Goal: Complete application form

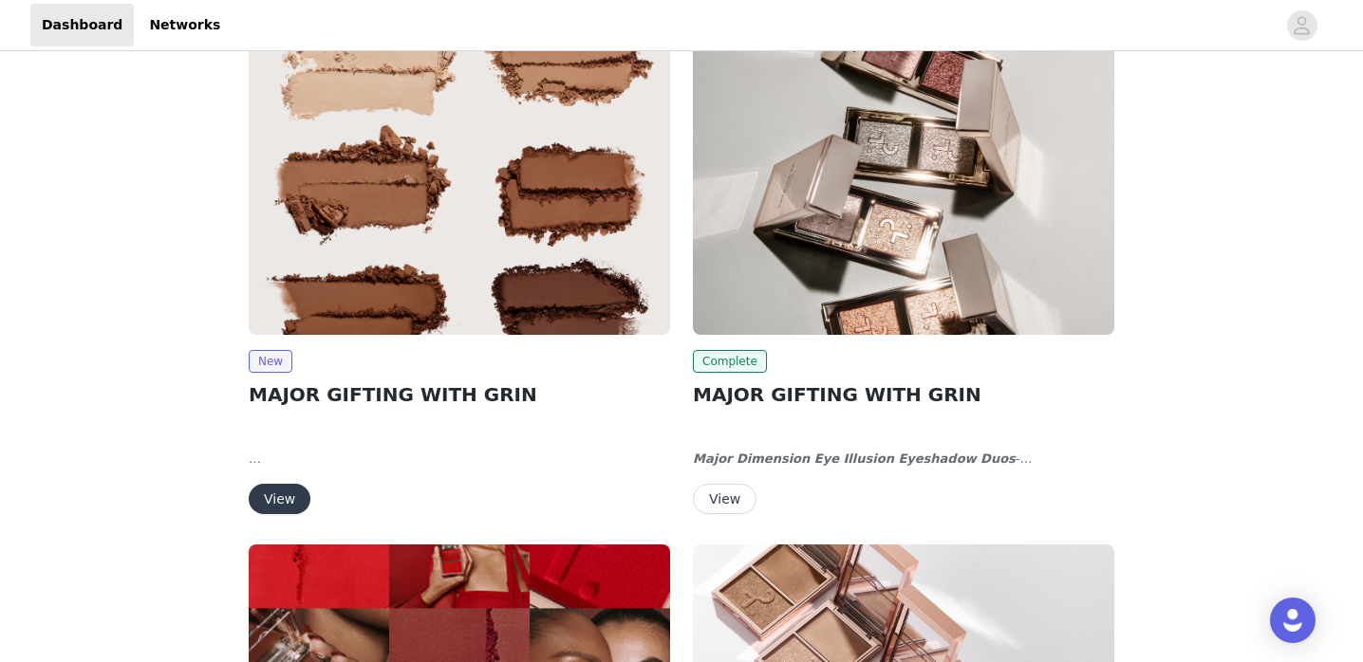
scroll to position [57, 0]
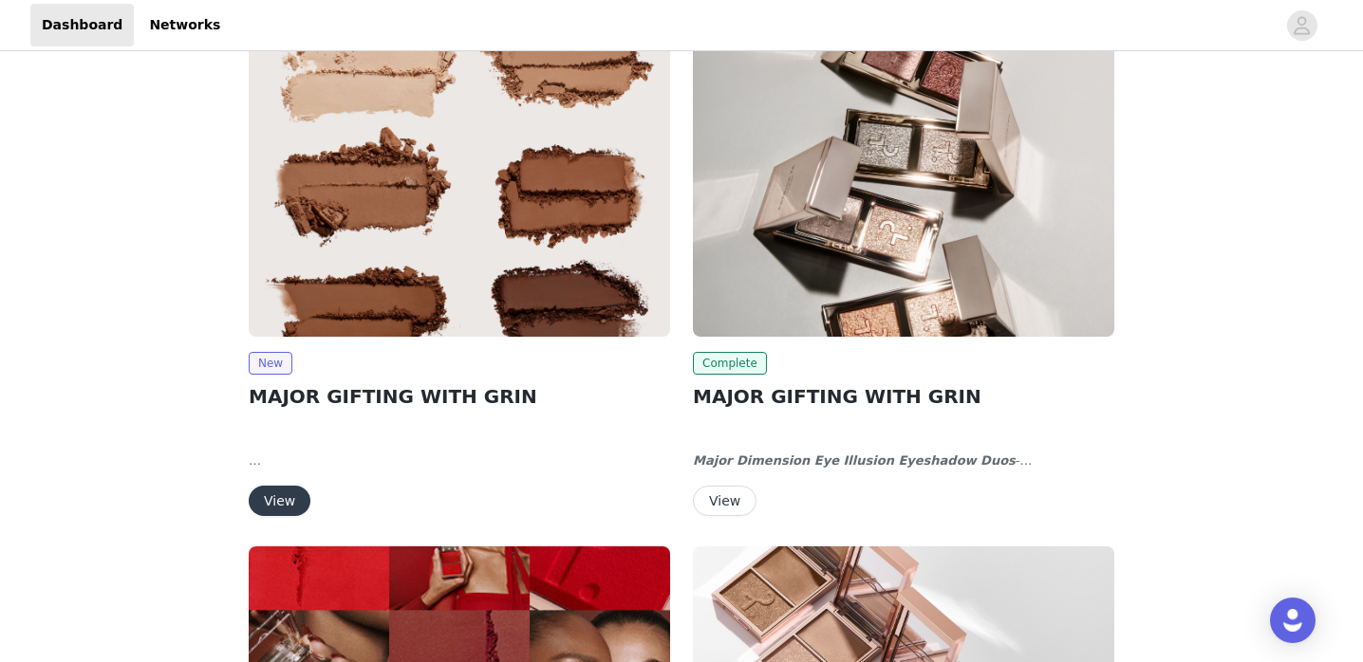
click at [287, 503] on button "View" at bounding box center [280, 501] width 62 height 30
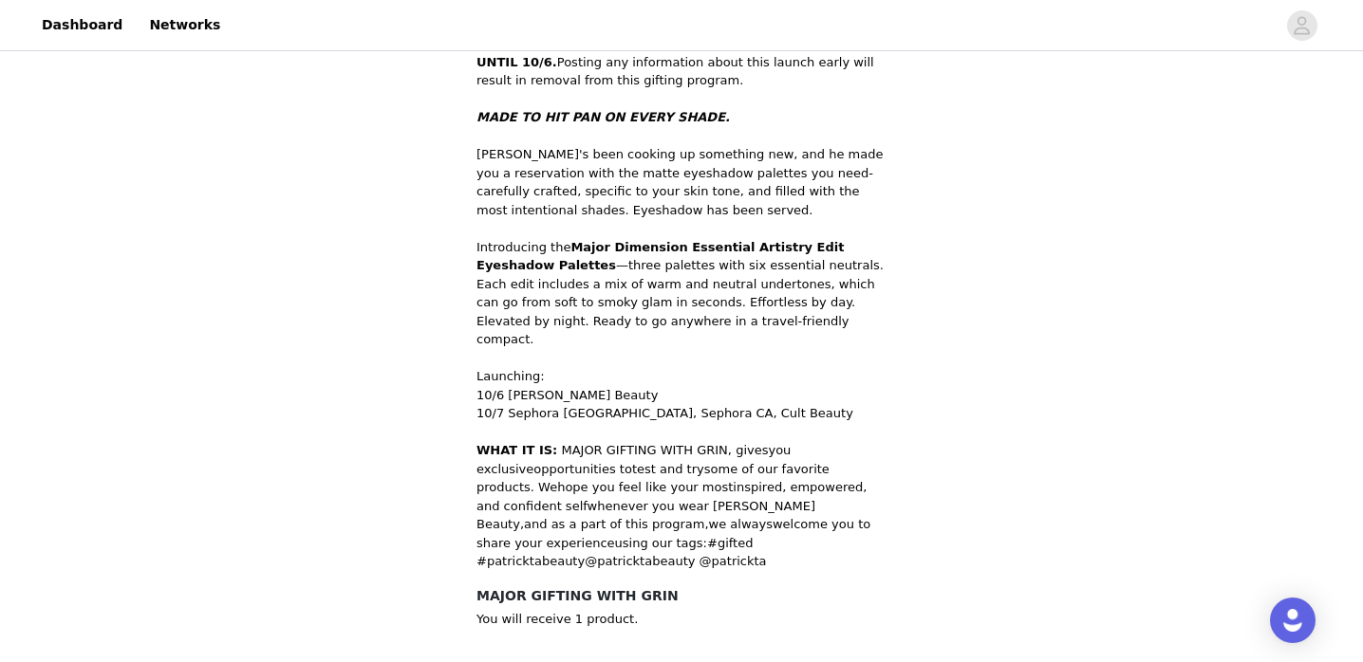
scroll to position [680, 0]
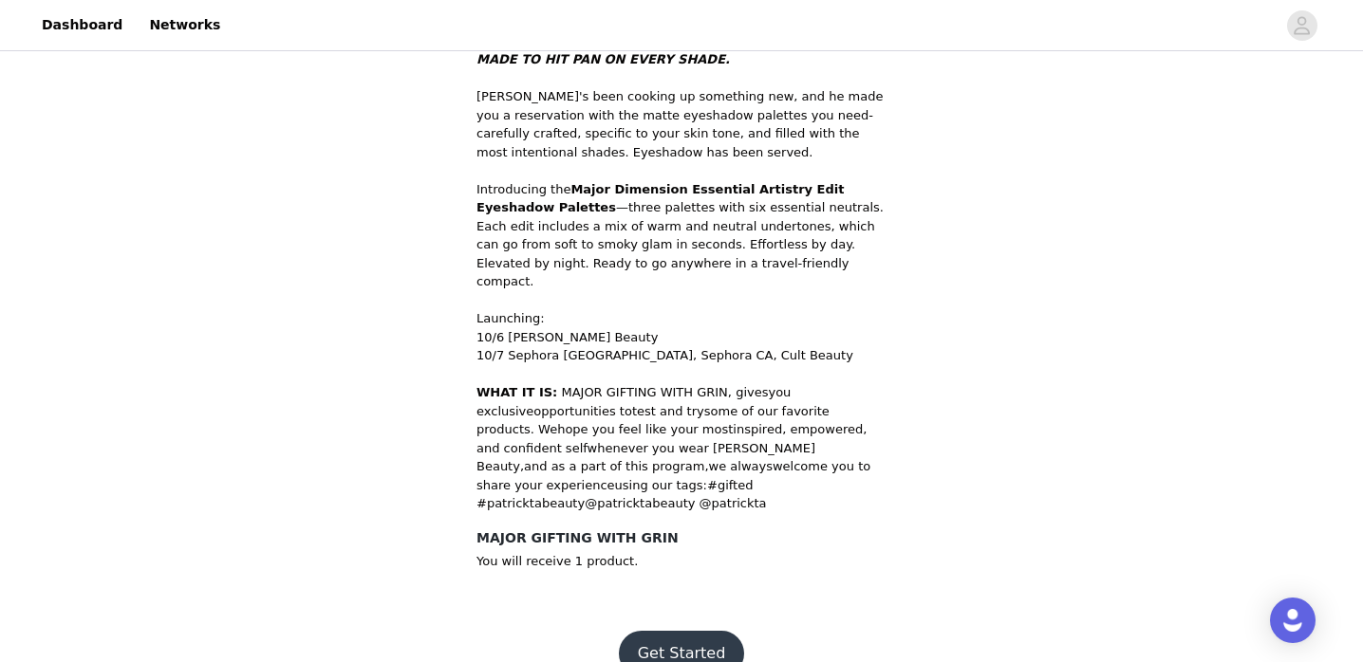
click at [679, 631] on button "Get Started" at bounding box center [682, 654] width 126 height 46
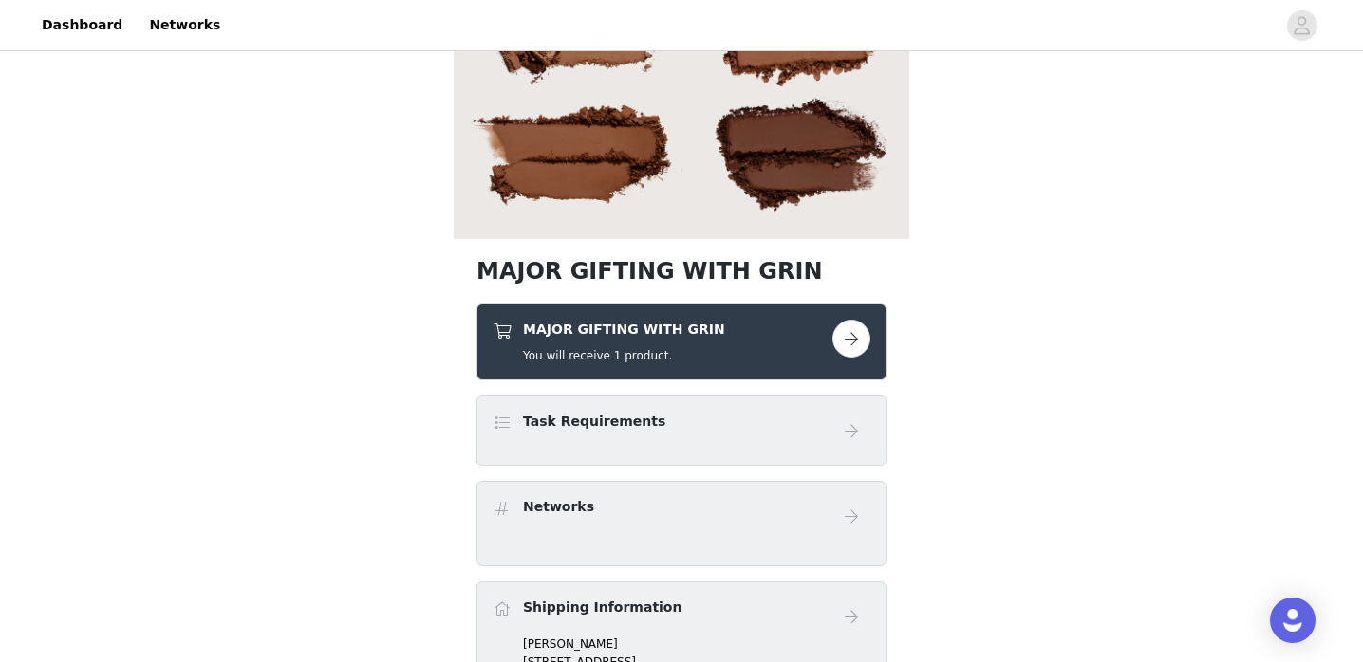
scroll to position [326, 0]
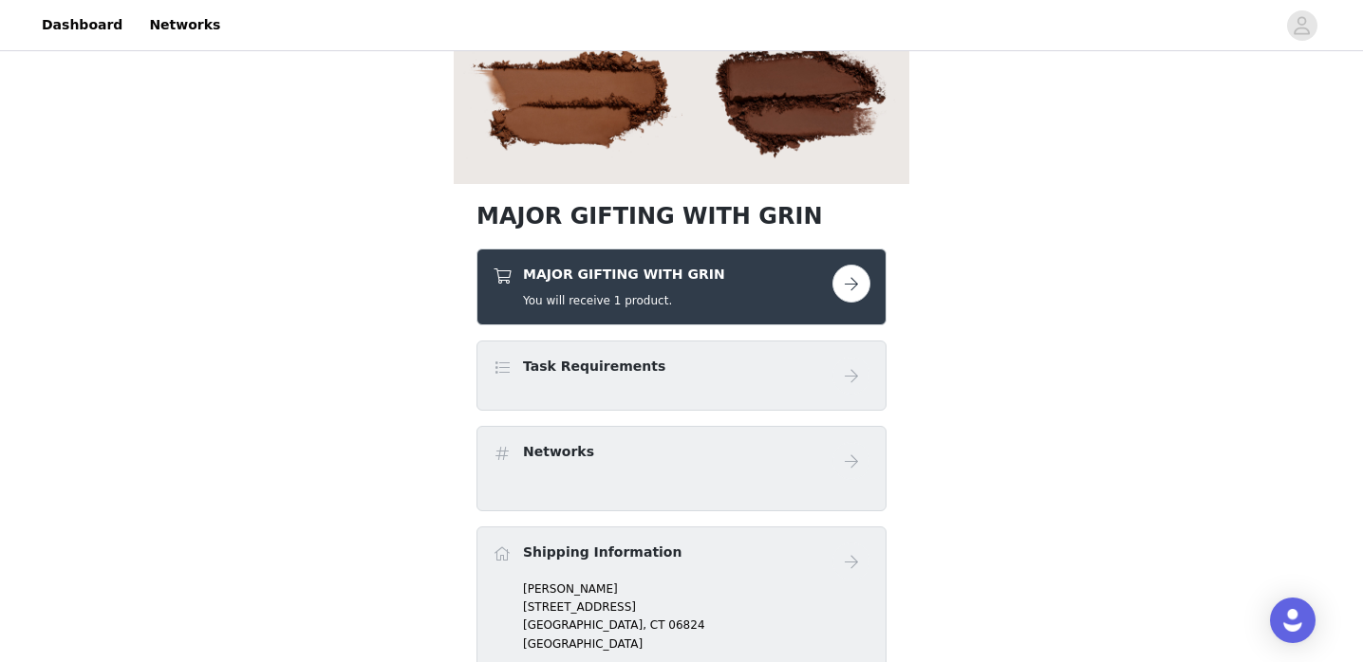
click at [854, 279] on button "button" at bounding box center [851, 284] width 38 height 38
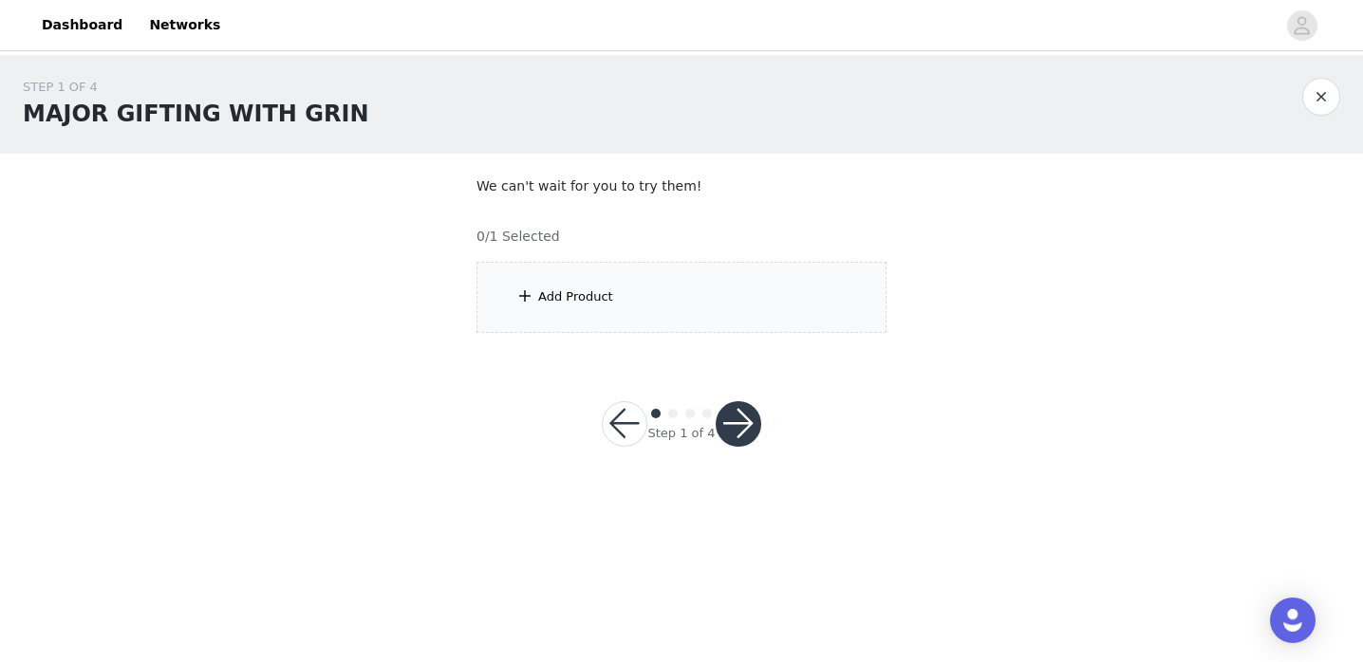
click at [638, 317] on div "Add Product" at bounding box center [681, 297] width 410 height 71
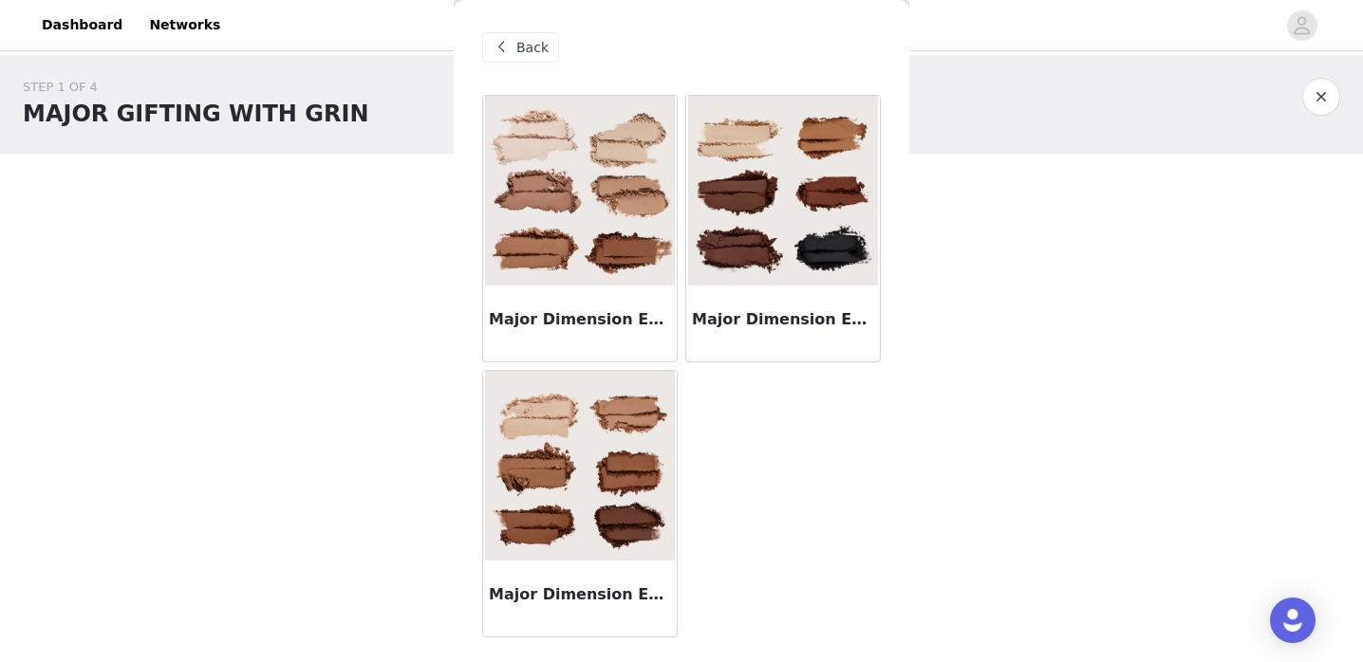
click at [810, 274] on img at bounding box center [783, 191] width 190 height 190
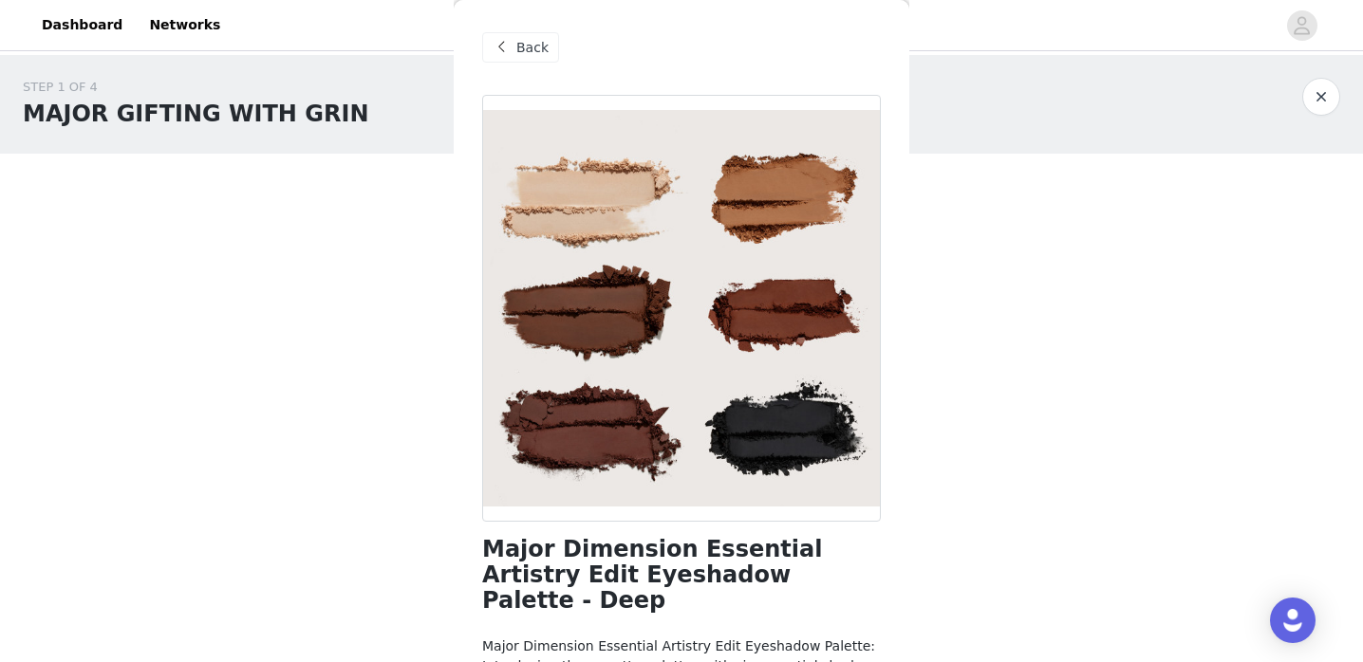
click at [506, 44] on span at bounding box center [501, 47] width 23 height 23
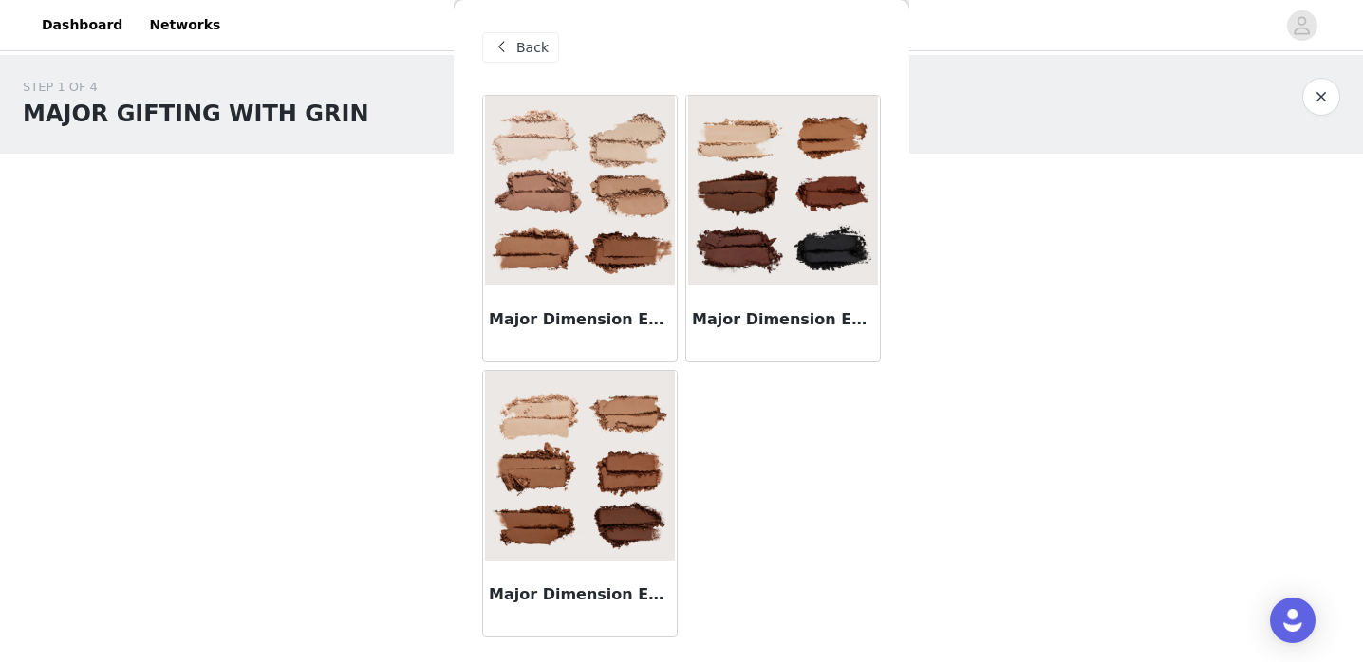
click at [601, 437] on img at bounding box center [580, 466] width 190 height 190
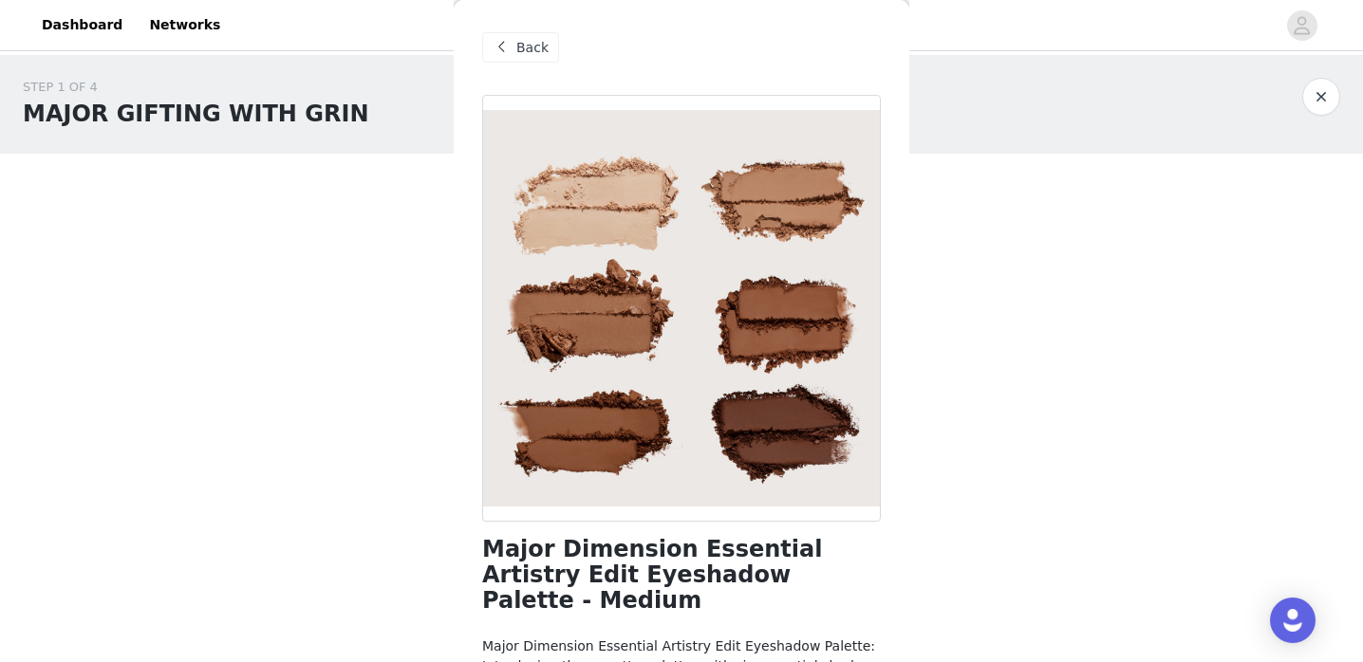
click at [547, 57] on div "Back" at bounding box center [520, 47] width 77 height 30
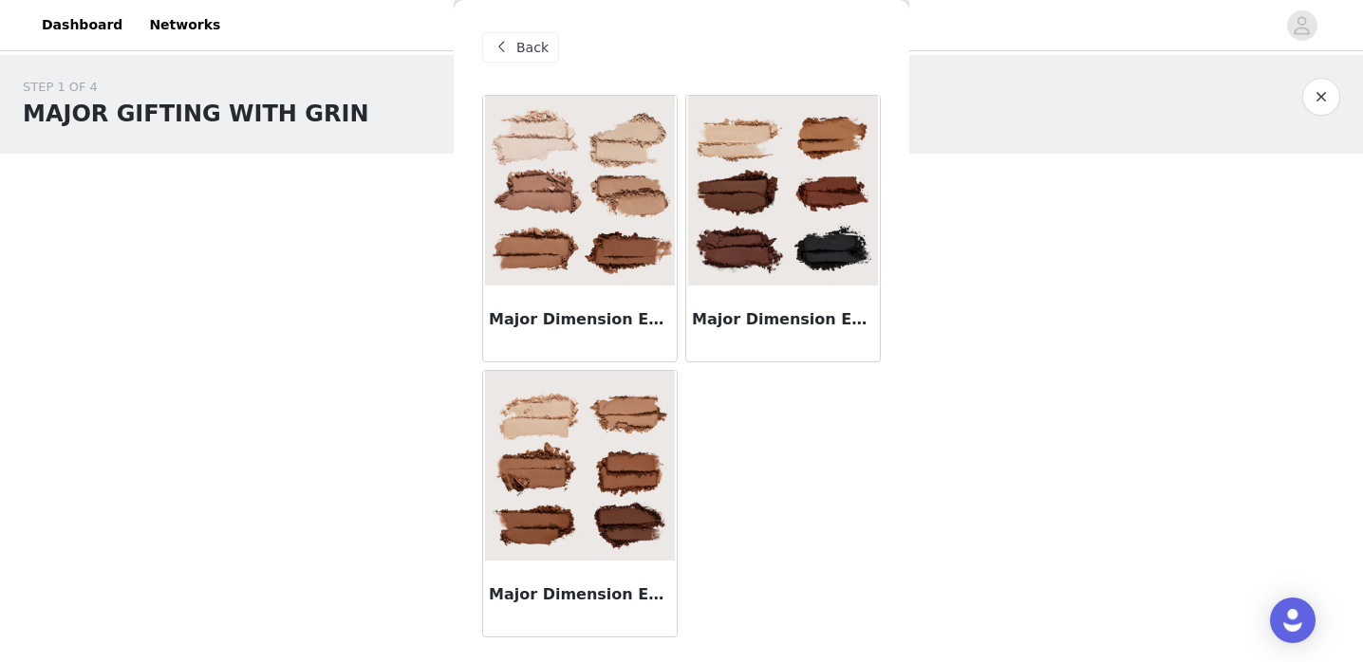
click at [750, 201] on img at bounding box center [783, 191] width 190 height 190
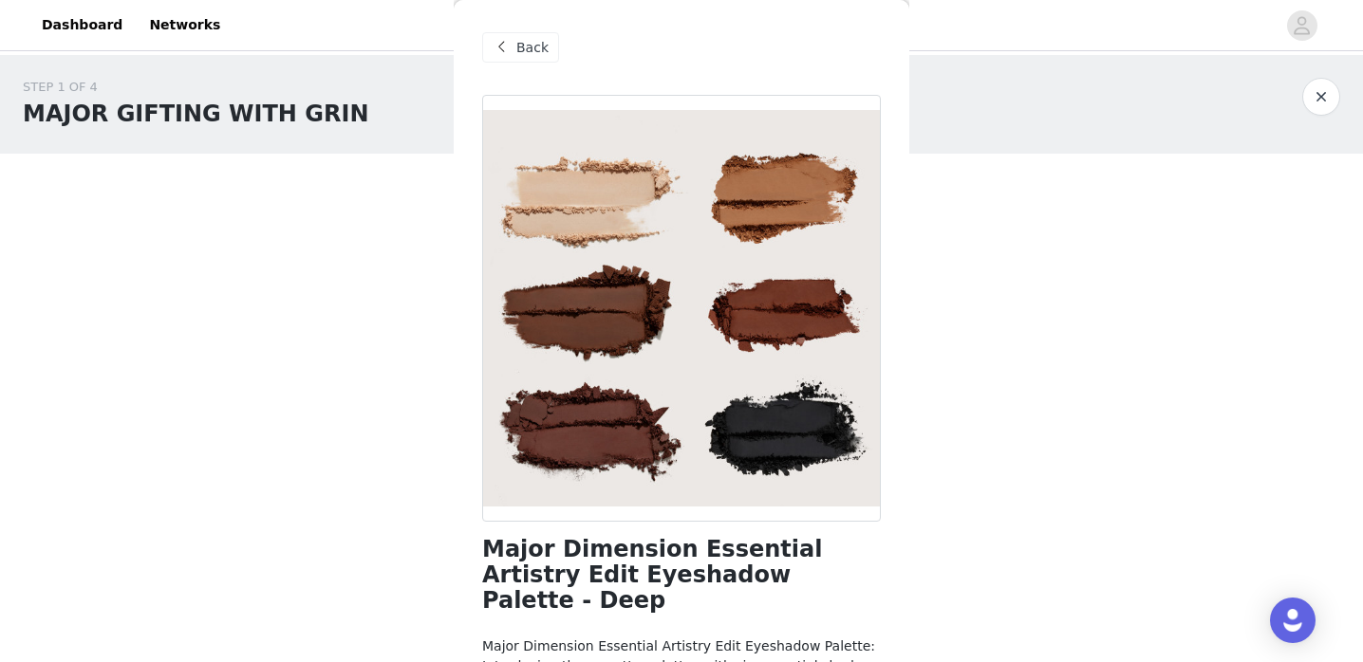
click at [525, 43] on span "Back" at bounding box center [532, 48] width 32 height 20
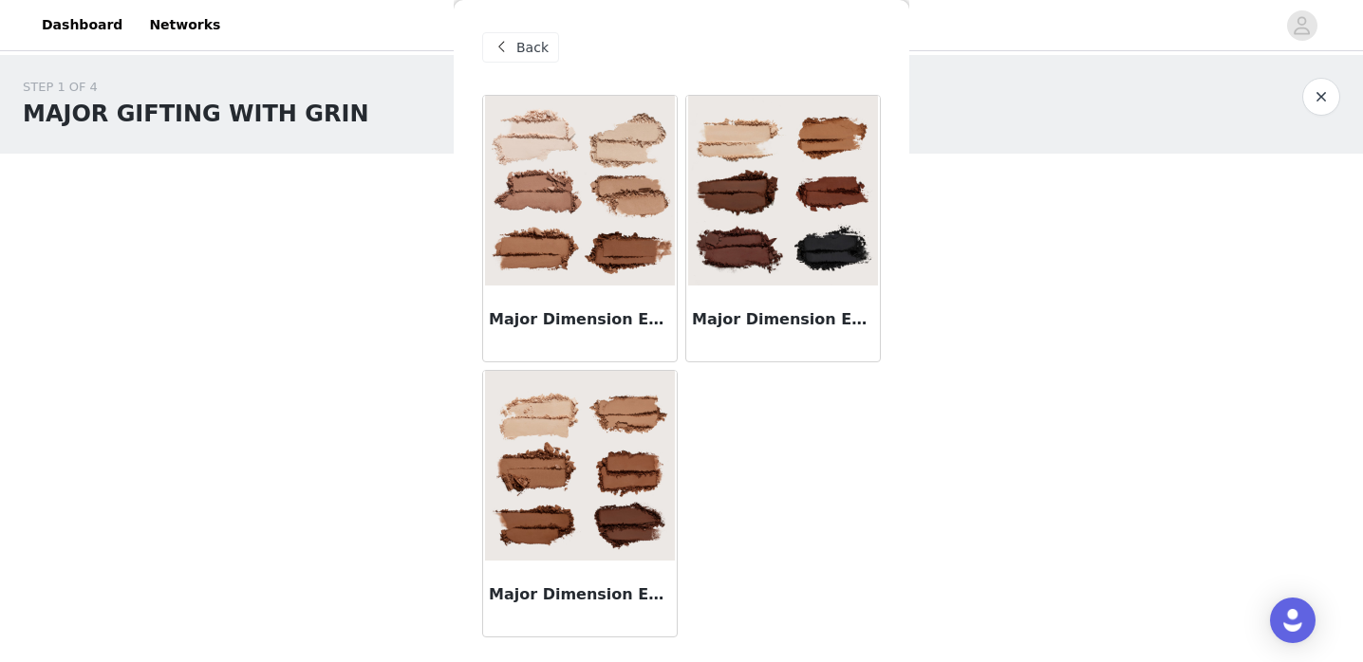
click at [579, 268] on img at bounding box center [580, 191] width 190 height 190
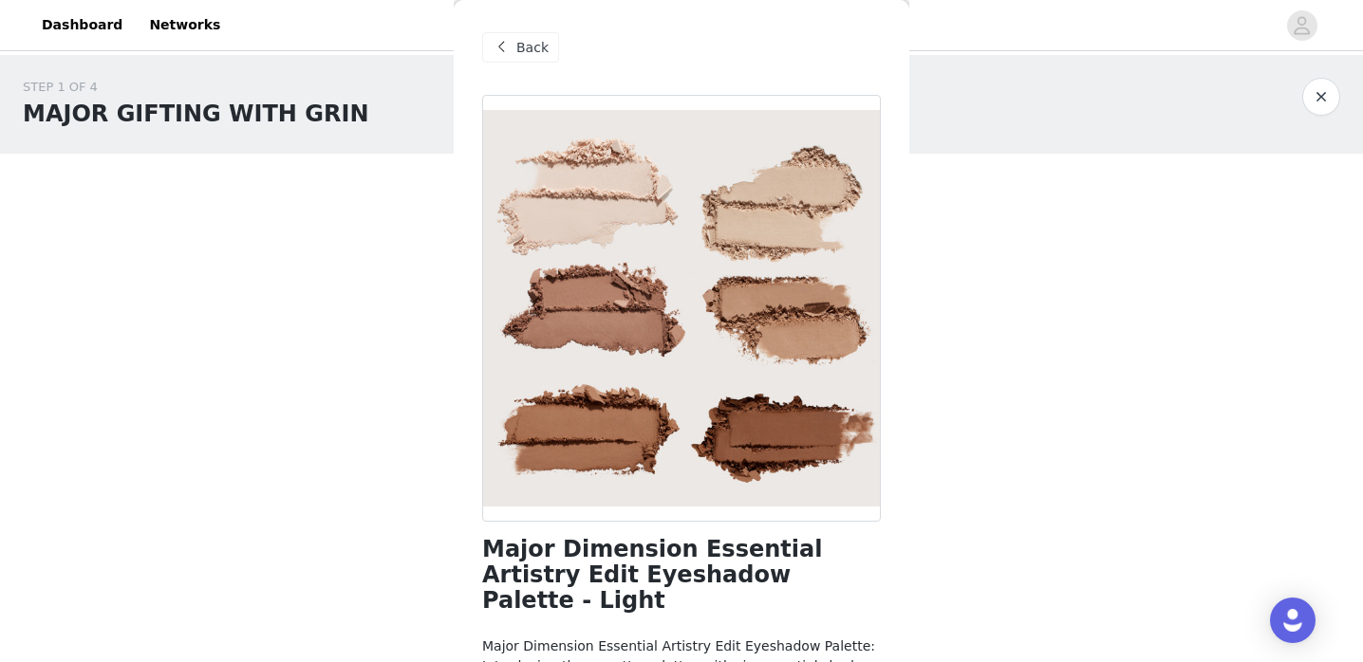
click at [514, 47] on div "Back" at bounding box center [520, 47] width 77 height 30
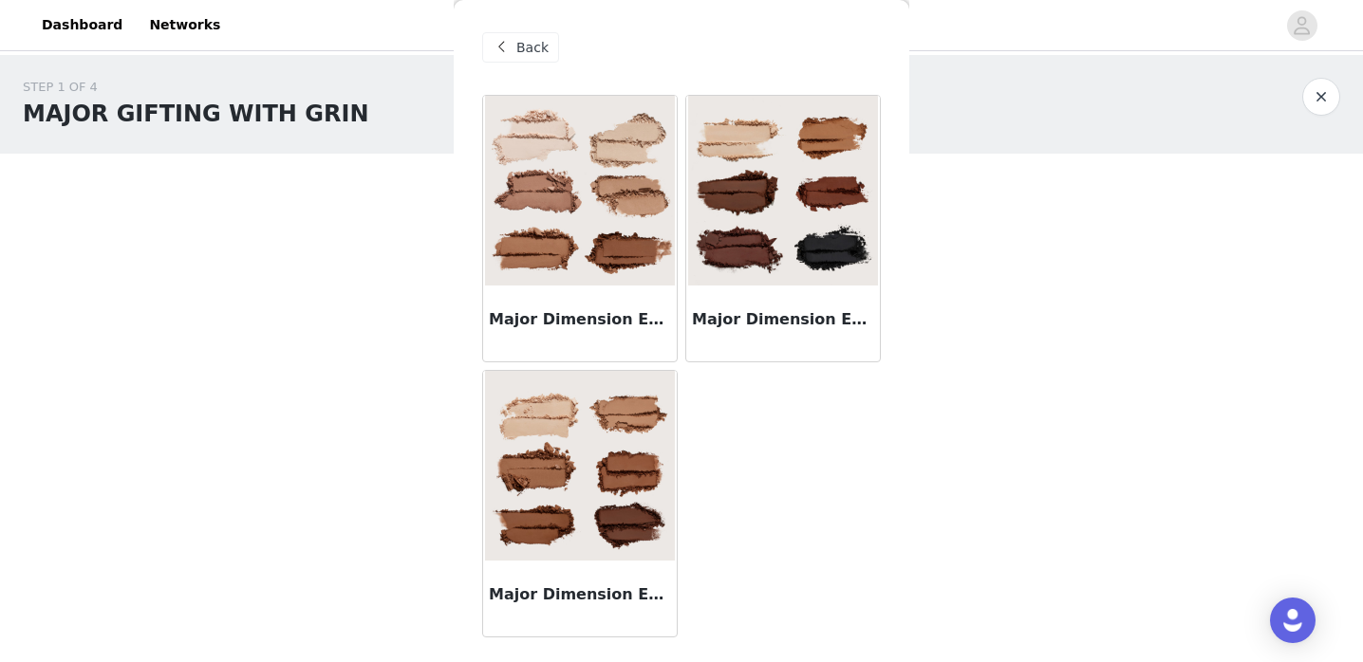
click at [590, 548] on img at bounding box center [580, 466] width 190 height 190
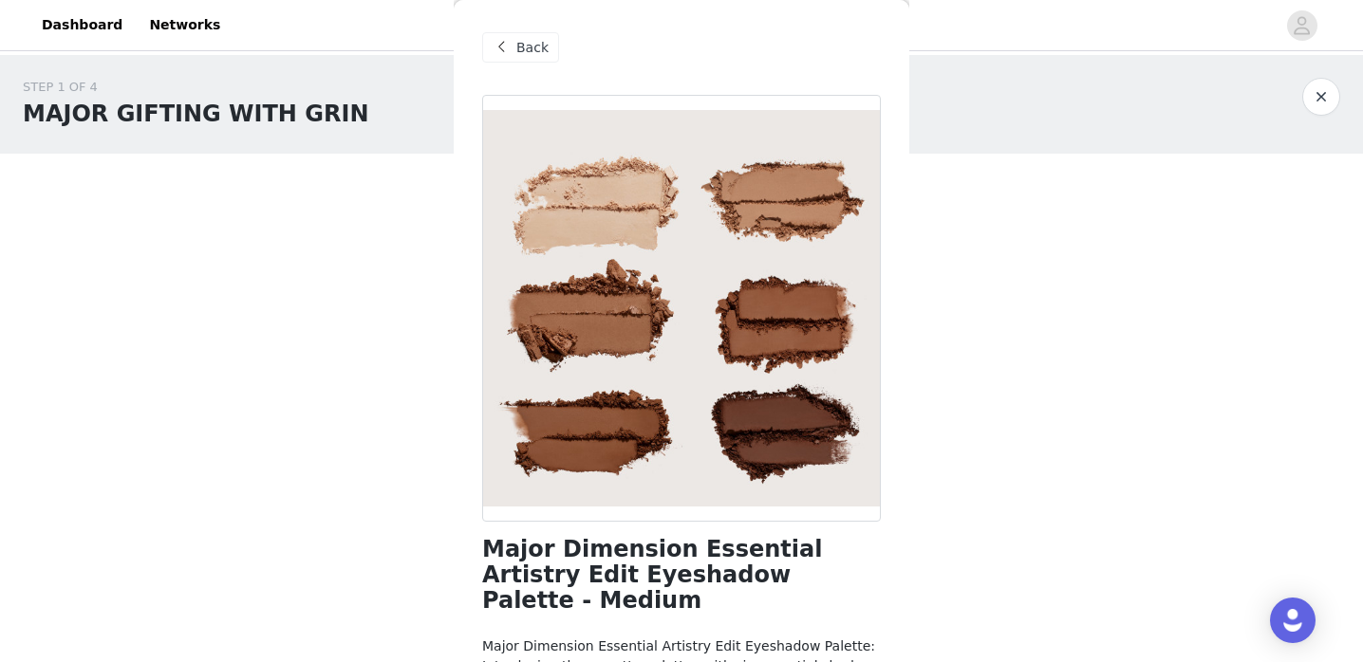
click at [544, 40] on span "Back" at bounding box center [532, 48] width 32 height 20
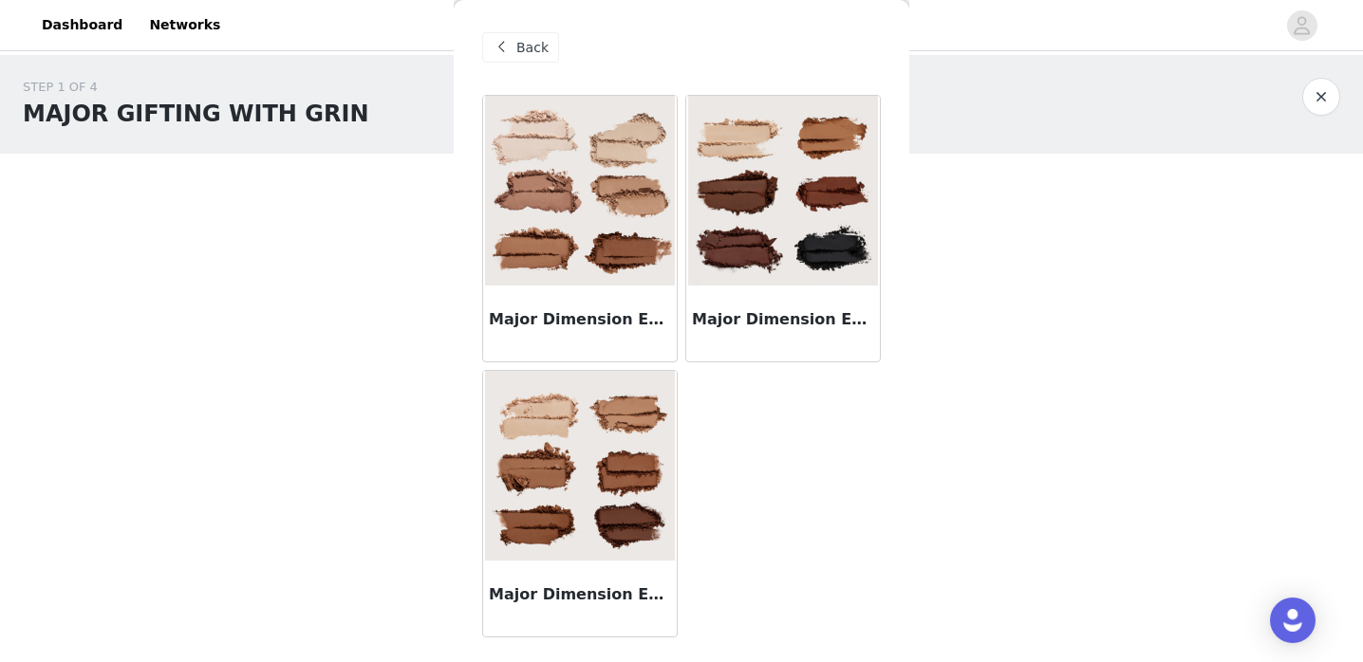
click at [756, 203] on img at bounding box center [783, 191] width 190 height 190
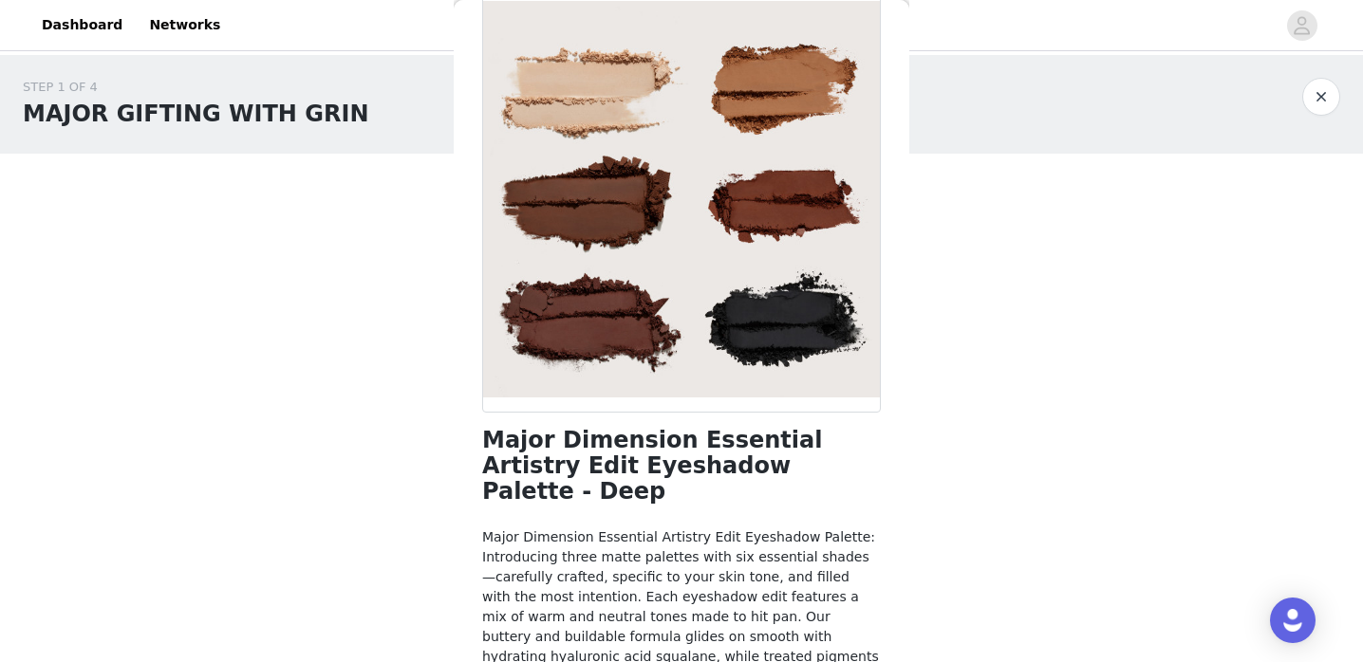
scroll to position [208, 0]
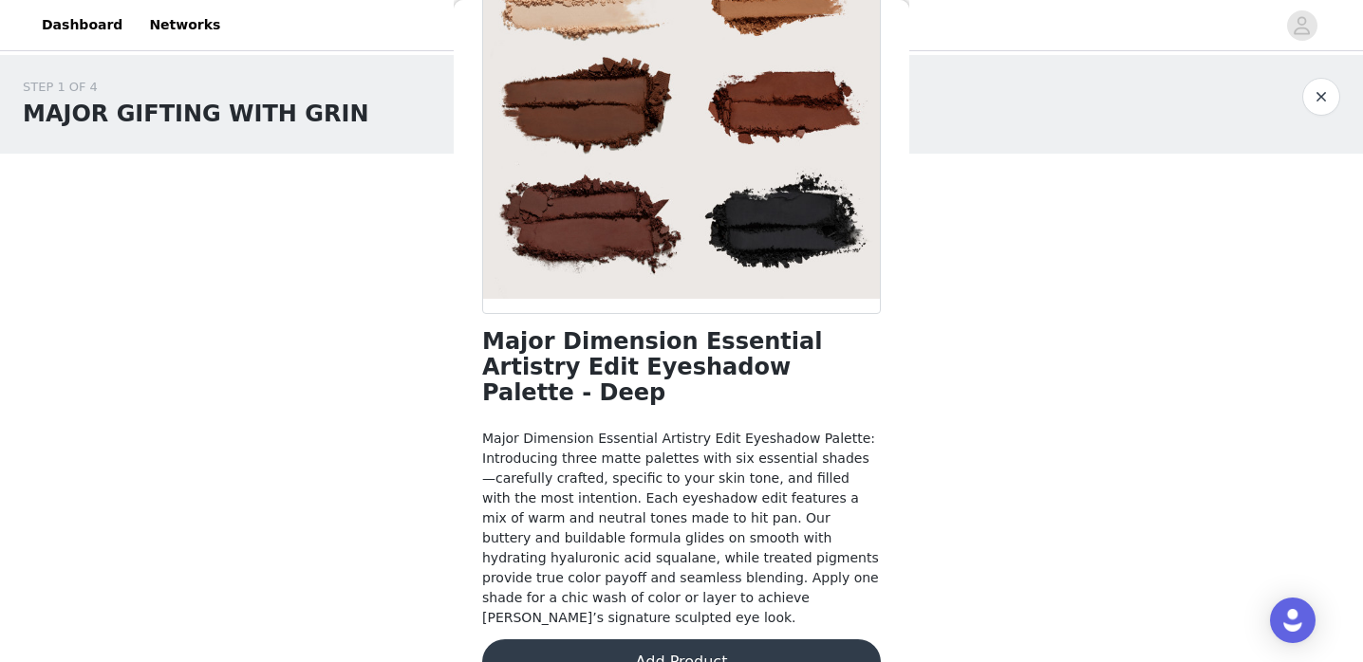
click at [702, 640] on button "Add Product" at bounding box center [681, 663] width 399 height 46
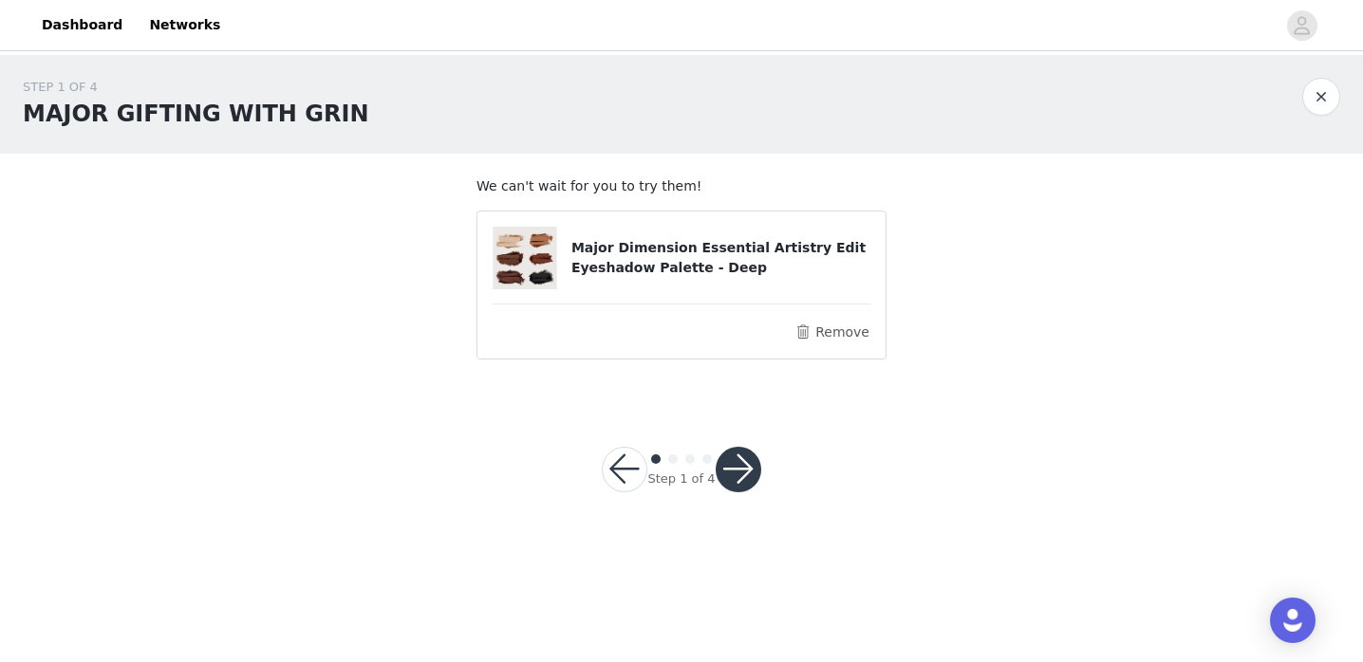
click at [752, 483] on button "button" at bounding box center [739, 470] width 46 height 46
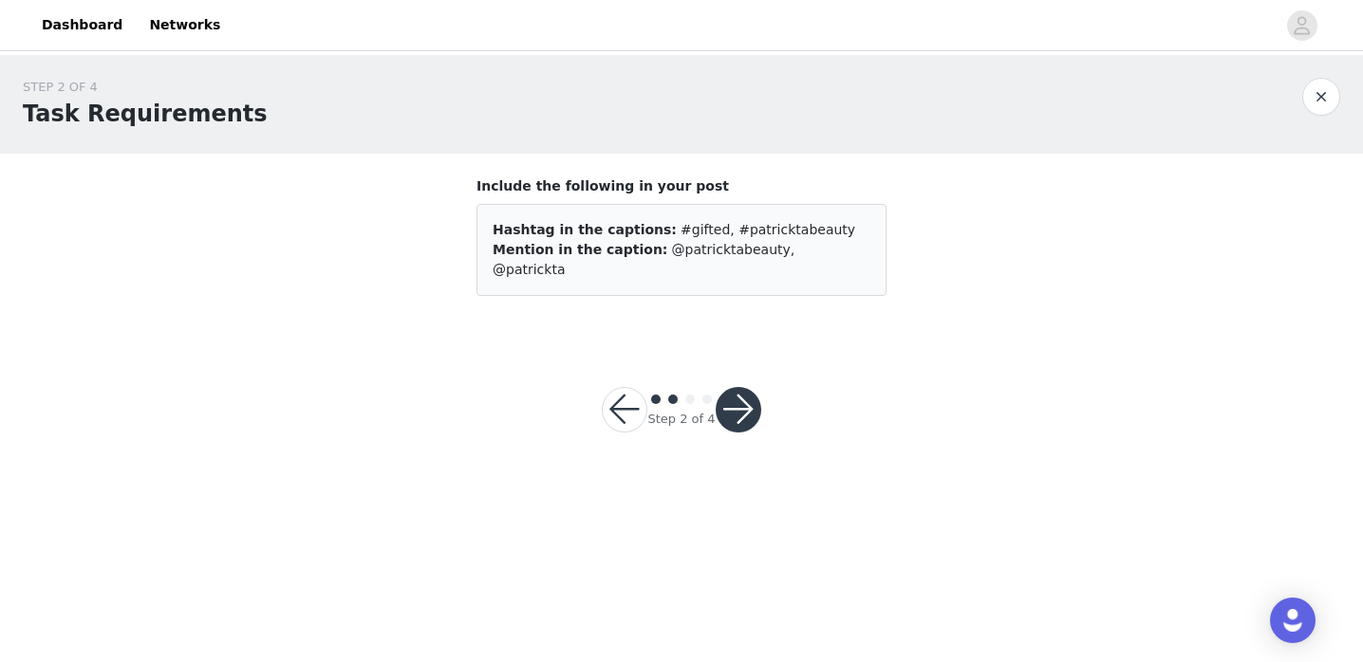
click at [741, 364] on div "Step 2 of 4" at bounding box center [681, 409] width 205 height 91
click at [742, 390] on button "button" at bounding box center [739, 410] width 46 height 46
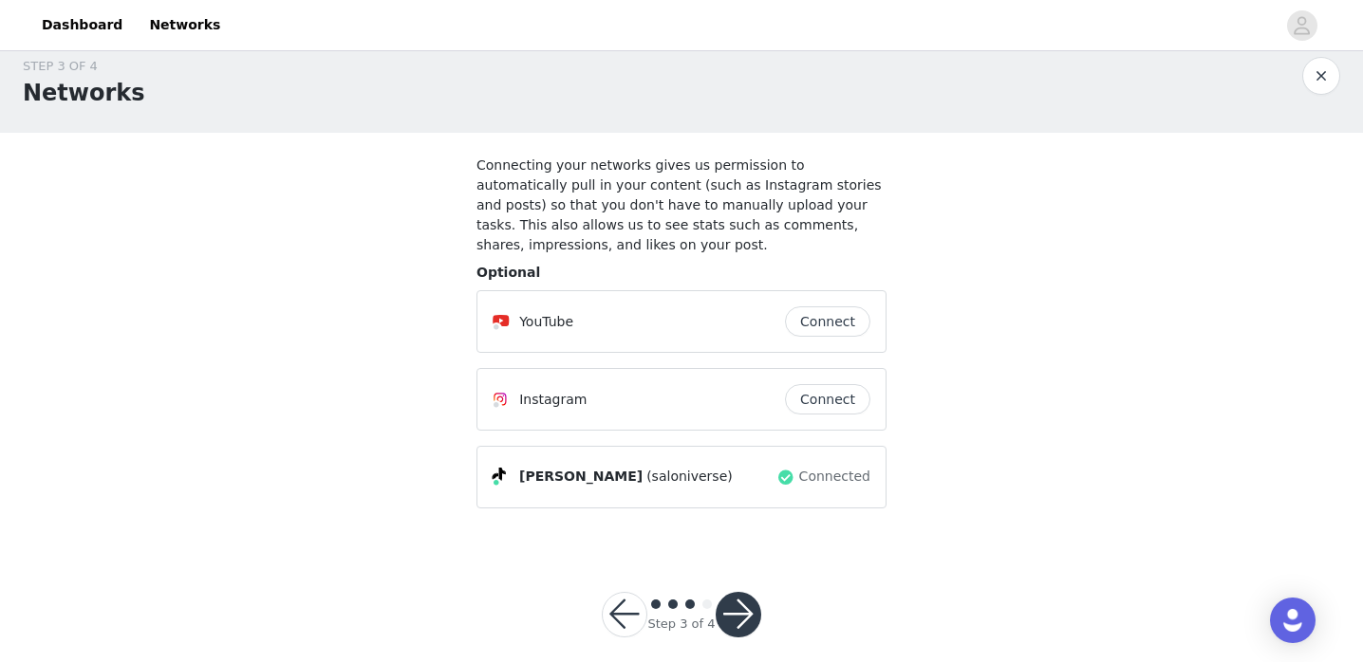
scroll to position [32, 0]
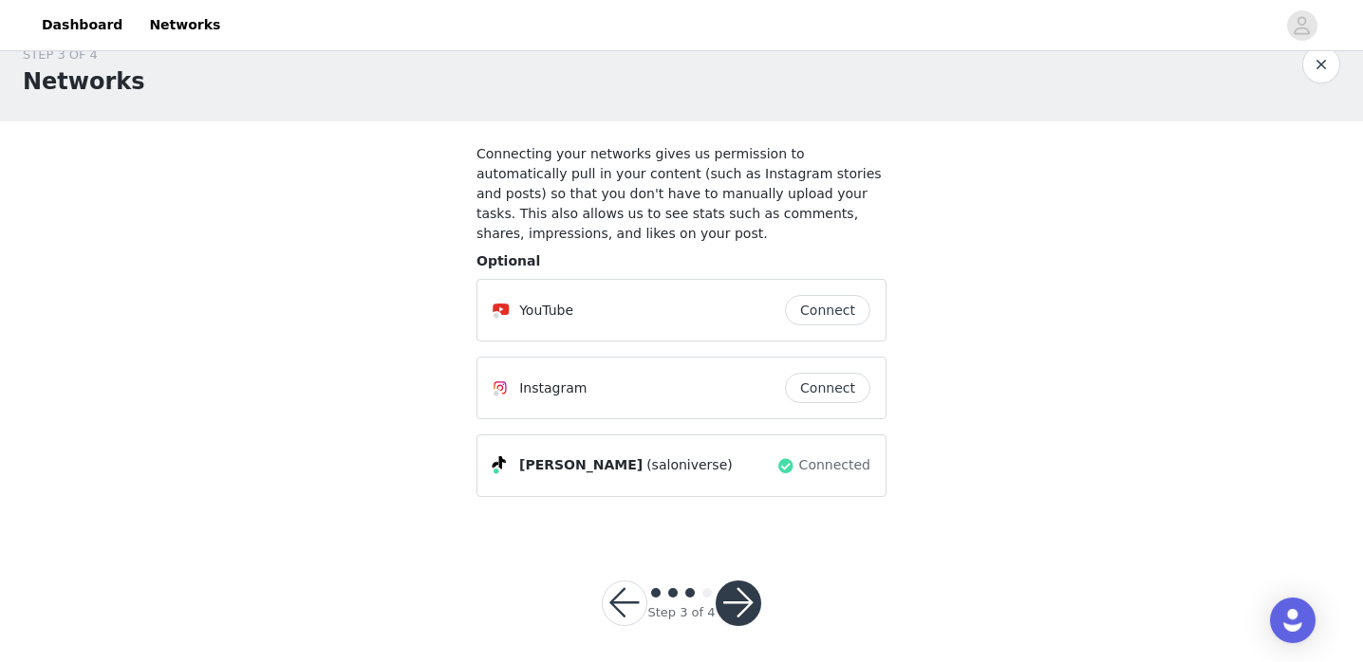
click at [743, 599] on button "button" at bounding box center [739, 604] width 46 height 46
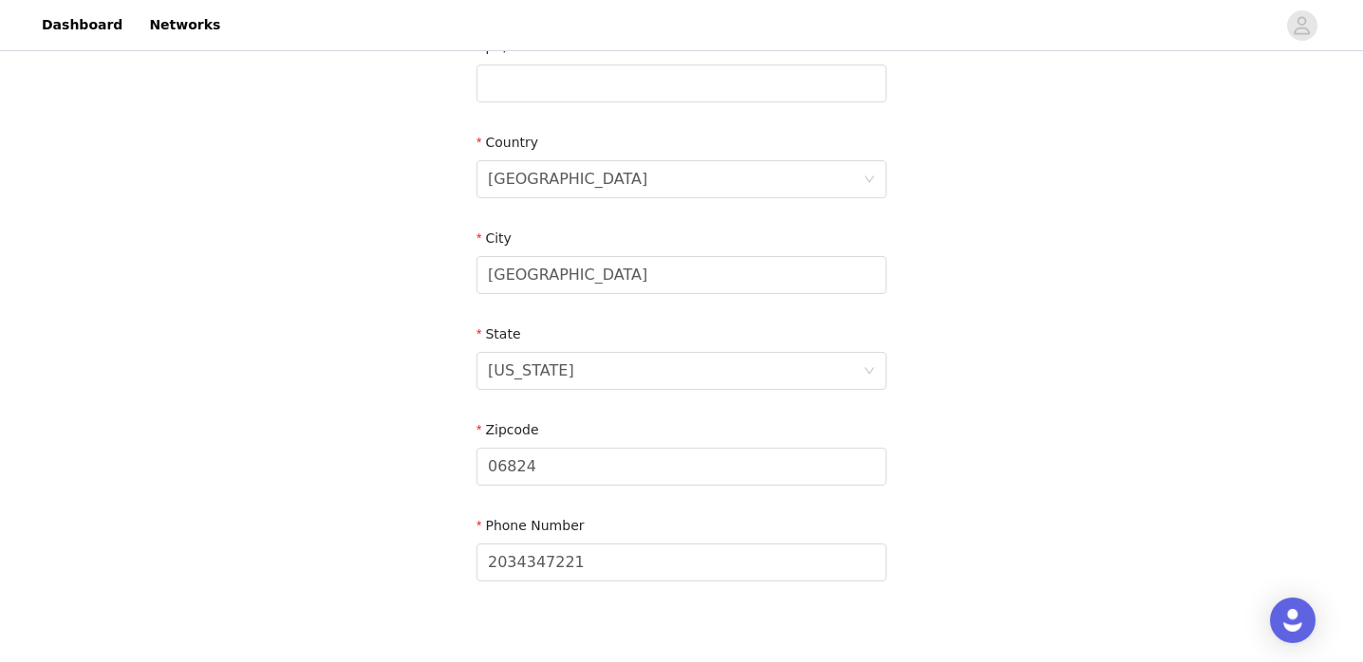
scroll to position [631, 0]
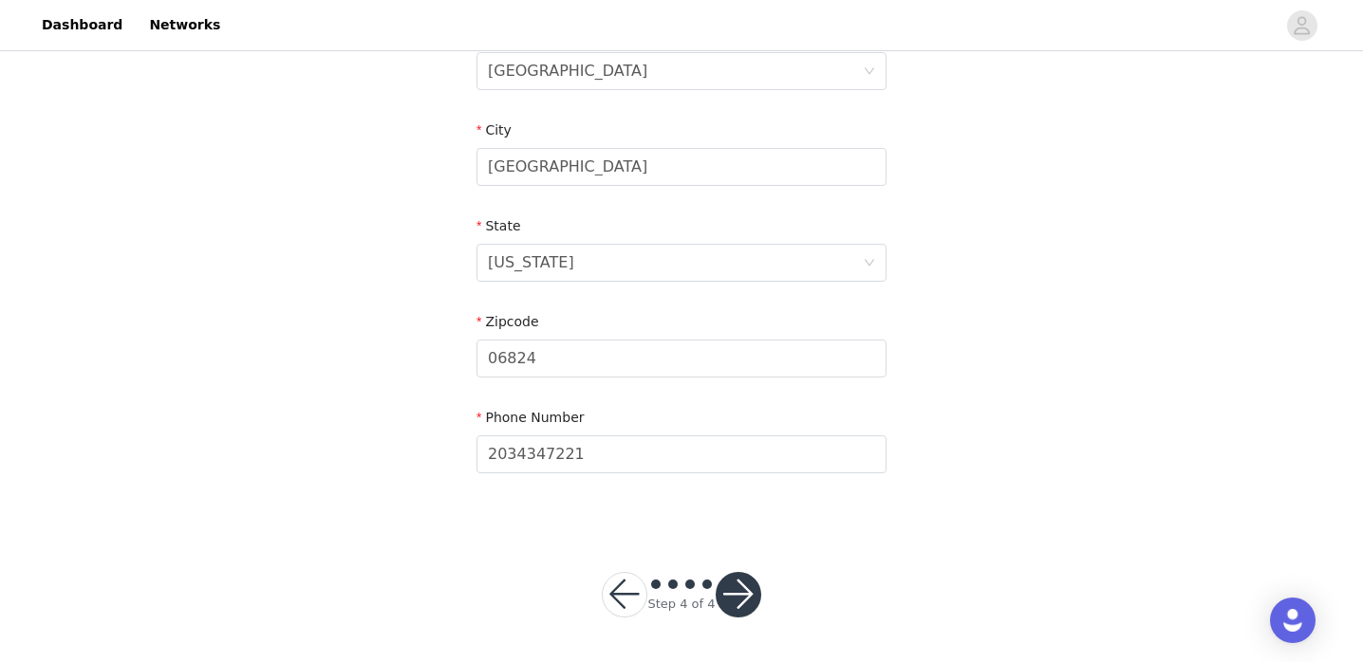
click at [746, 586] on button "button" at bounding box center [739, 595] width 46 height 46
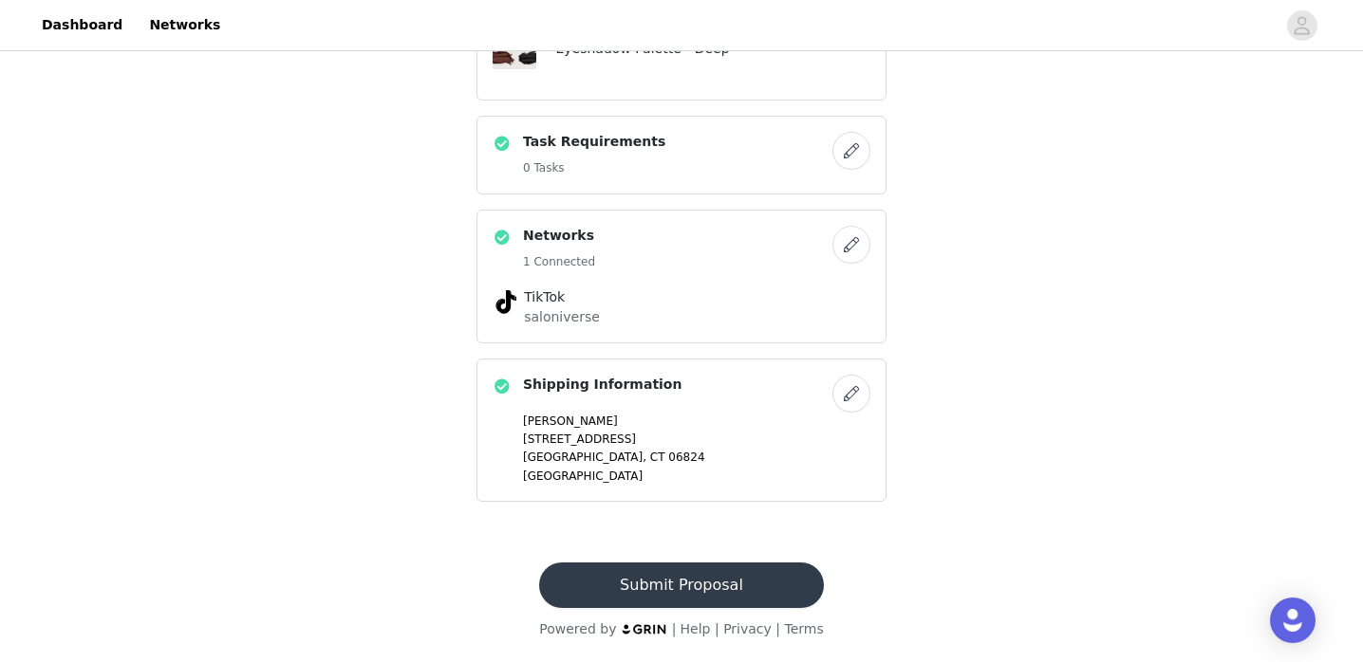
click at [735, 583] on button "Submit Proposal" at bounding box center [681, 586] width 284 height 46
